Goal: Task Accomplishment & Management: Complete application form

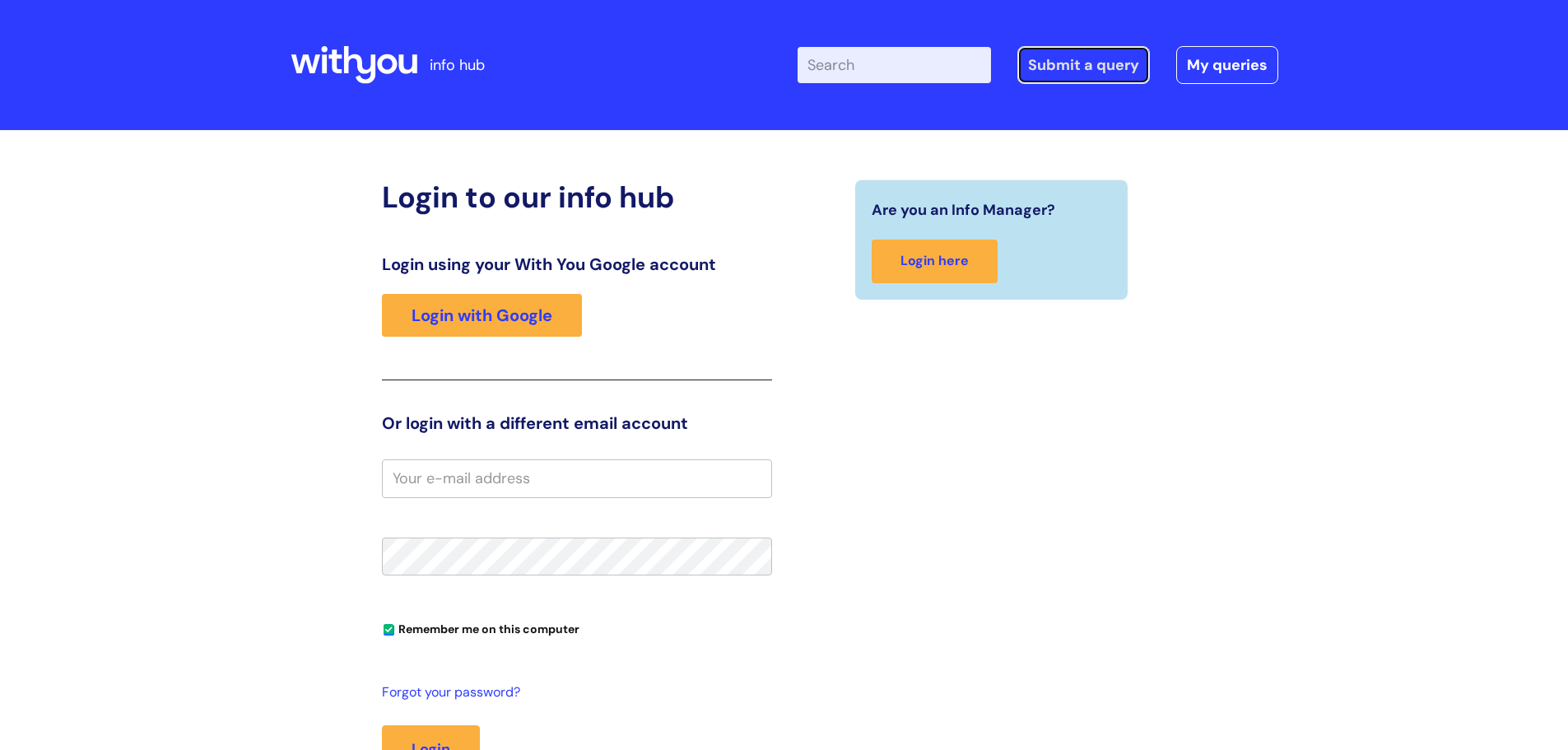
click at [1099, 60] on link "Submit a query" at bounding box center [1083, 65] width 132 height 38
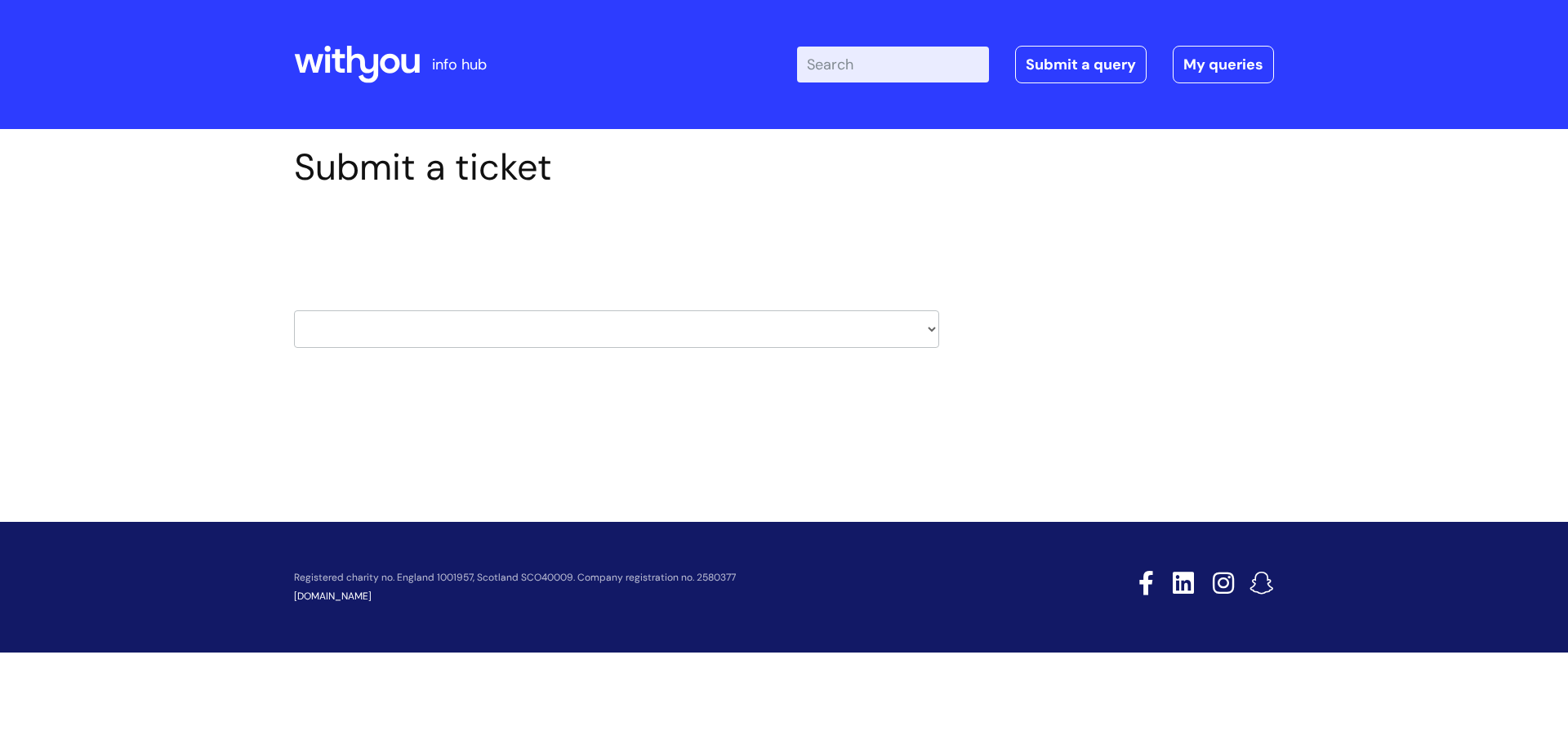
click at [608, 325] on select "HR / People IT and Support Clinical Drug Alerts Finance Accounts Data Support T…" at bounding box center [616, 329] width 645 height 38
select select "learning_and_development"
click at [294, 310] on select "HR / People IT and Support Clinical Drug Alerts Finance Accounts Data Support T…" at bounding box center [616, 329] width 645 height 38
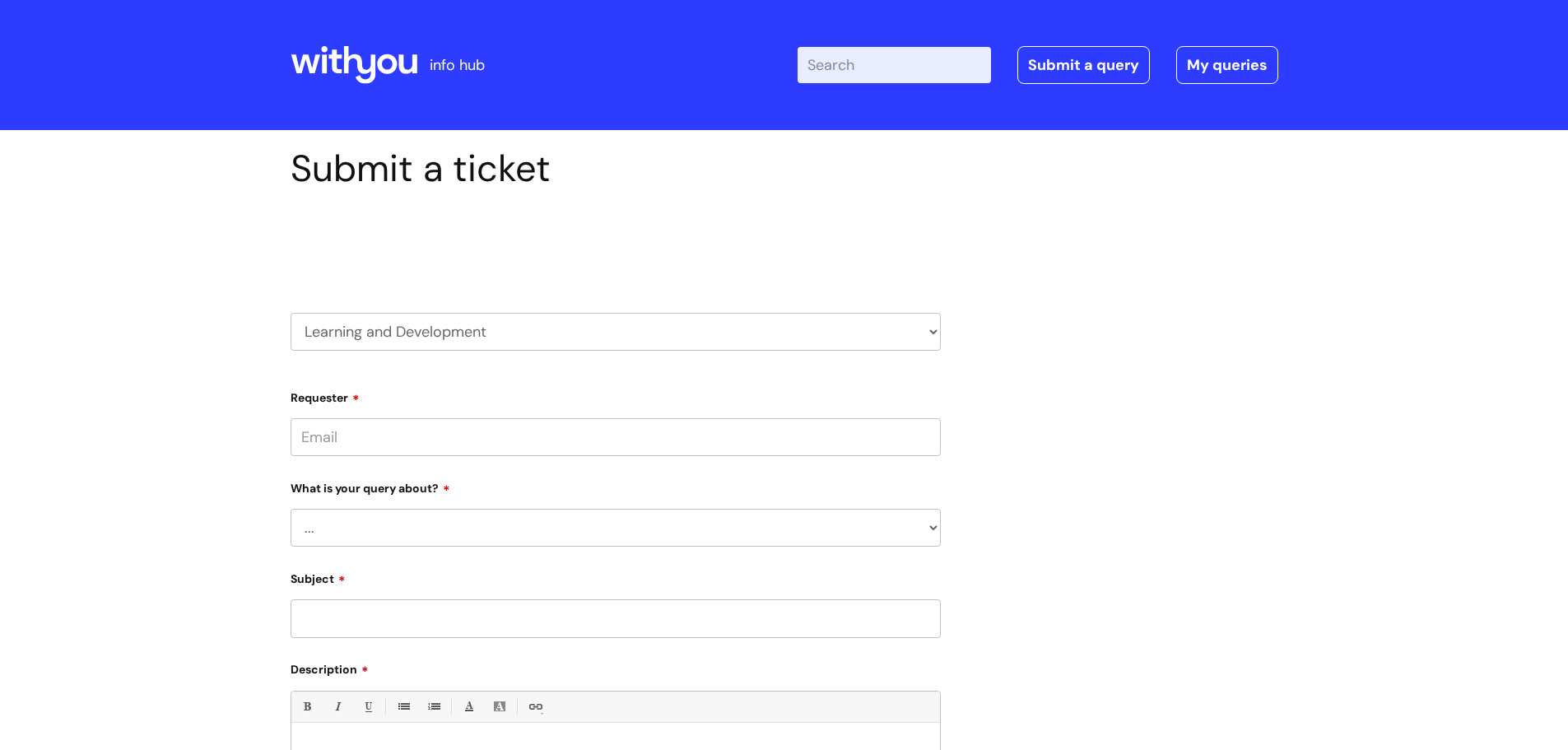
click at [677, 432] on input "Requester" at bounding box center [615, 437] width 650 height 38
drag, startPoint x: 693, startPoint y: 328, endPoint x: 705, endPoint y: 329, distance: 12.0
click at [696, 328] on select "HR / People IT and Support Clinical Drug Alerts Finance Accounts Data Support T…" at bounding box center [615, 332] width 650 height 38
click at [1146, 476] on div "Submit a ticket Select issue type HR / People IT and Support Clinical Drug Aler…" at bounding box center [785, 574] width 1013 height 856
click at [499, 329] on select "HR / People IT and Support Clinical Drug Alerts Finance Accounts Data Support T…" at bounding box center [615, 332] width 650 height 38
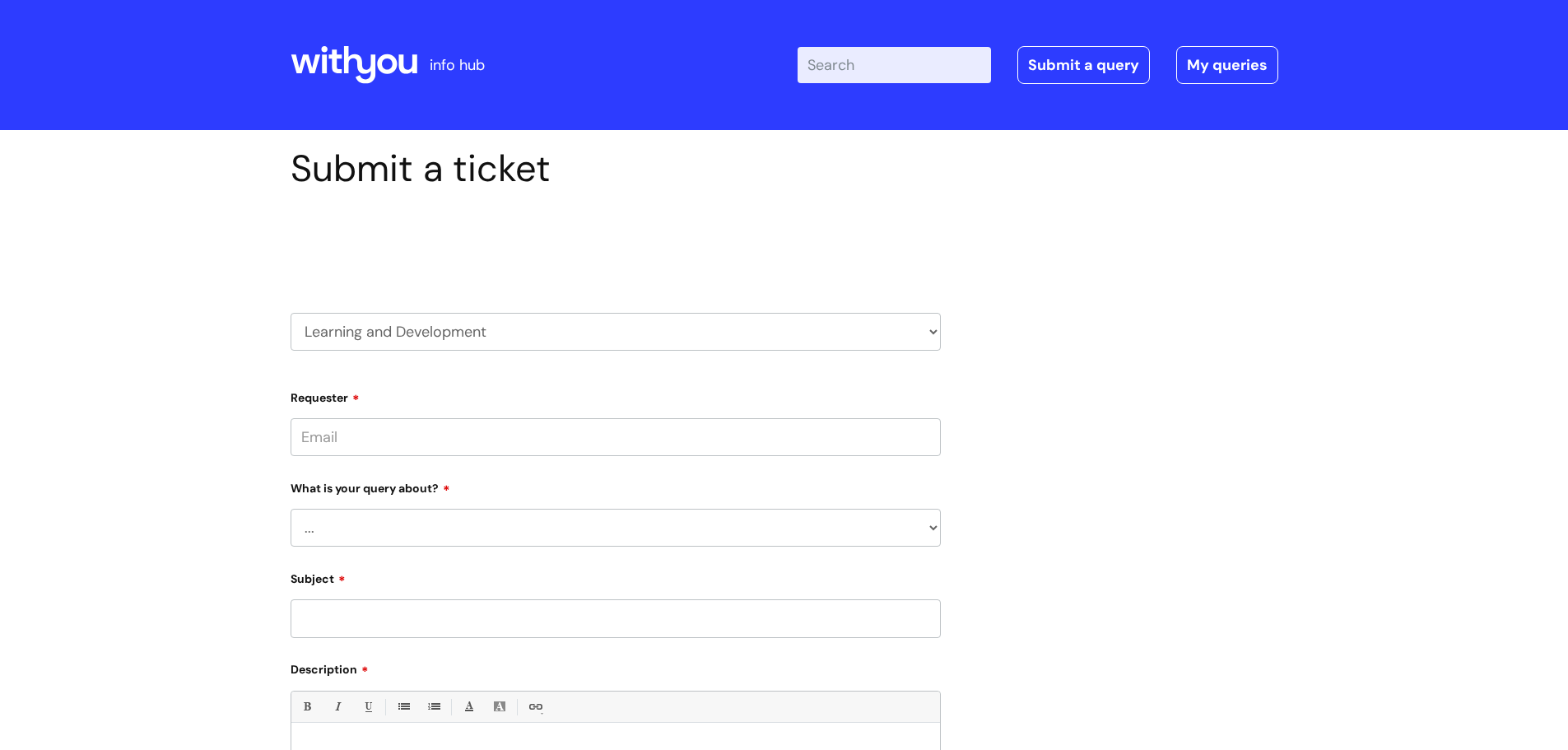
click at [1192, 398] on div "Submit a ticket Select issue type HR / People IT and Support Clinical Drug Aler…" at bounding box center [785, 574] width 1013 height 856
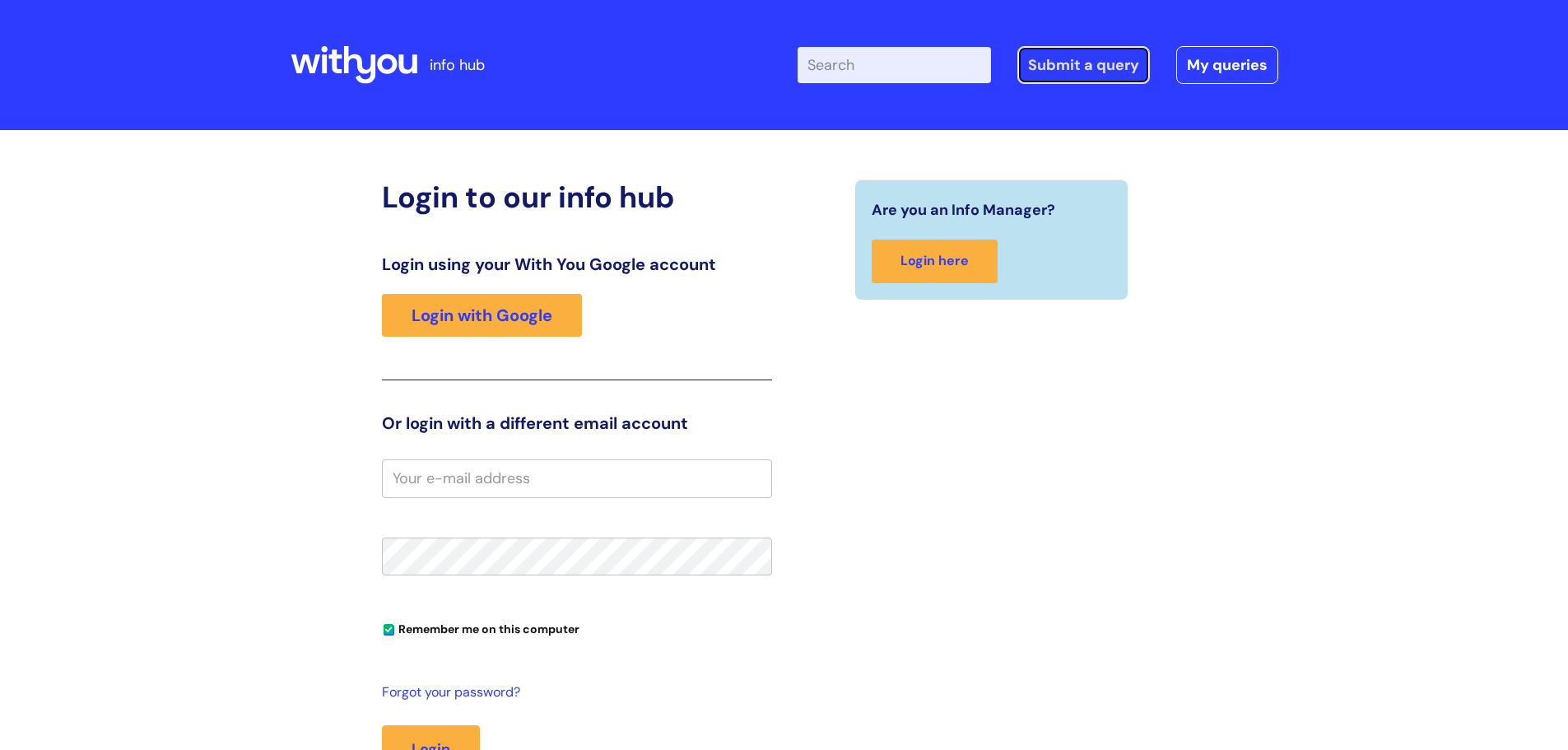
click at [1083, 64] on link "Submit a query" at bounding box center [1083, 65] width 132 height 38
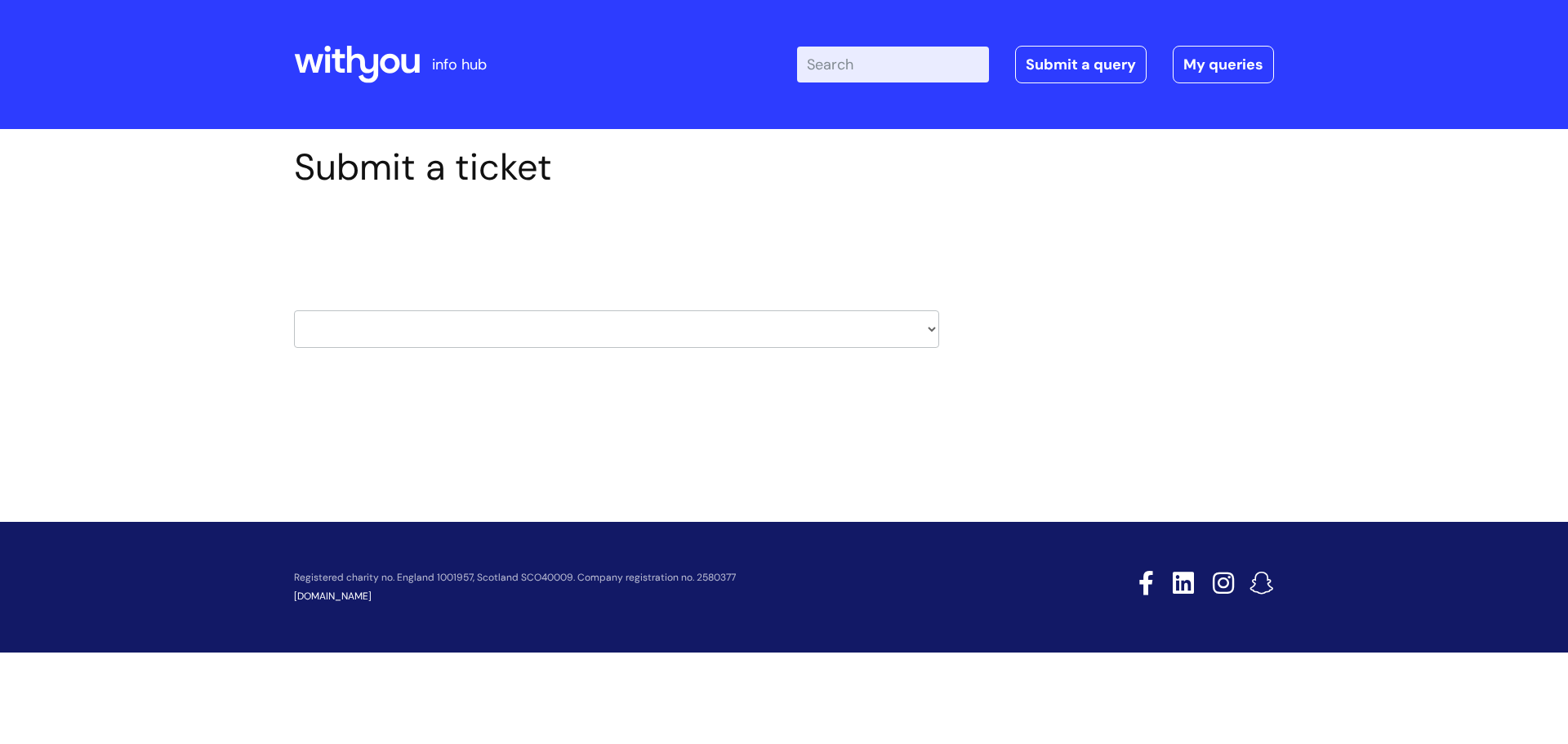
click at [897, 332] on select "HR / People IT and Support Clinical Drug Alerts Finance Accounts Data Support T…" at bounding box center [616, 329] width 645 height 38
select select "learning_and_development"
click at [294, 310] on select "HR / People IT and Support Clinical Drug Alerts Finance Accounts Data Support T…" at bounding box center [616, 329] width 645 height 38
